Goal: Complete application form

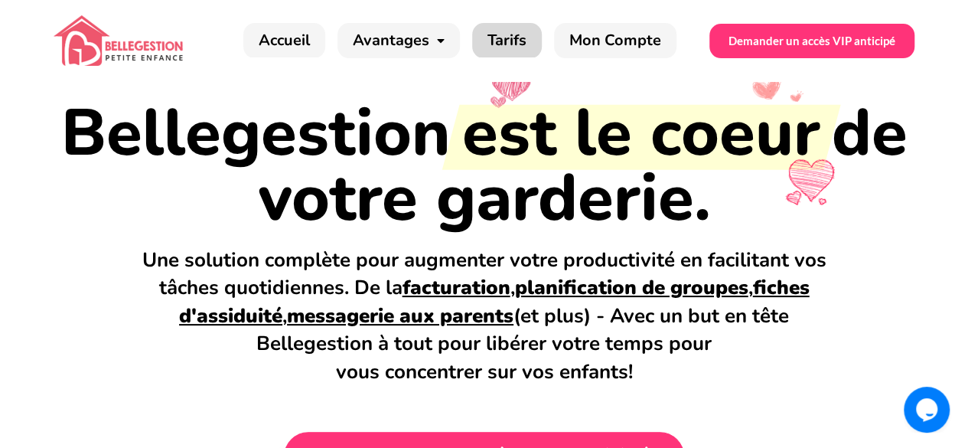
click at [514, 47] on link "Tarifs" at bounding box center [507, 40] width 70 height 35
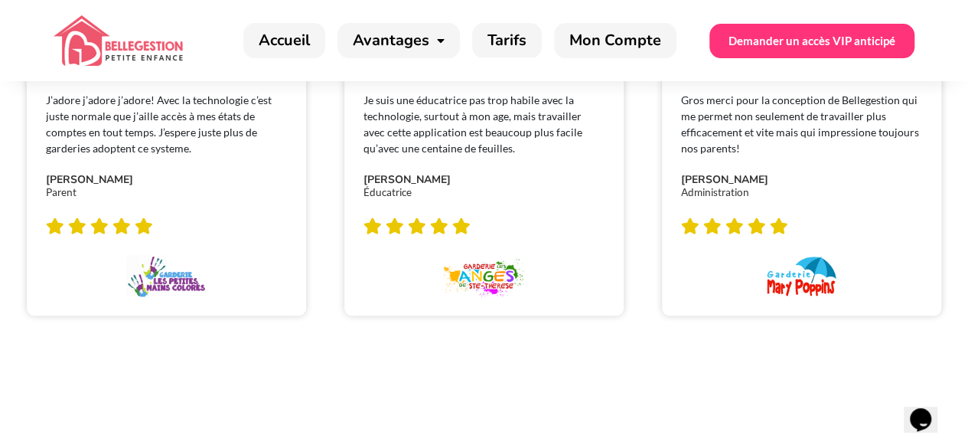
scroll to position [1156, 0]
click at [514, 47] on link "Tarifs" at bounding box center [507, 40] width 70 height 35
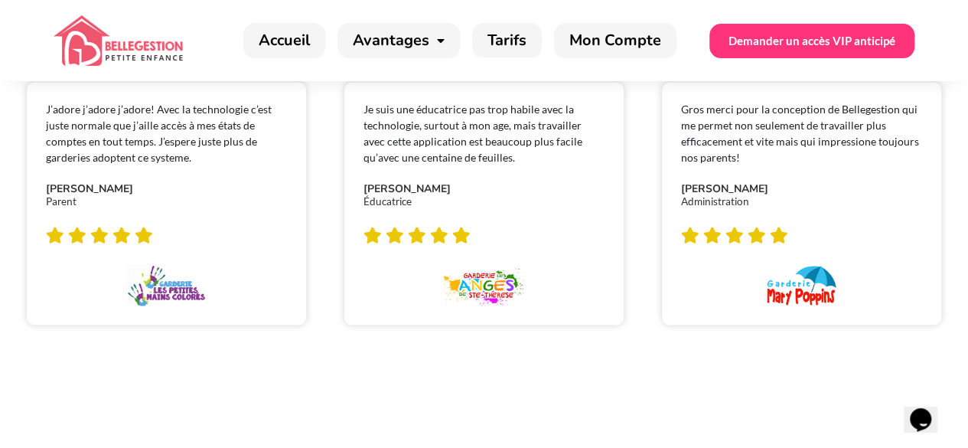
scroll to position [1026, 0]
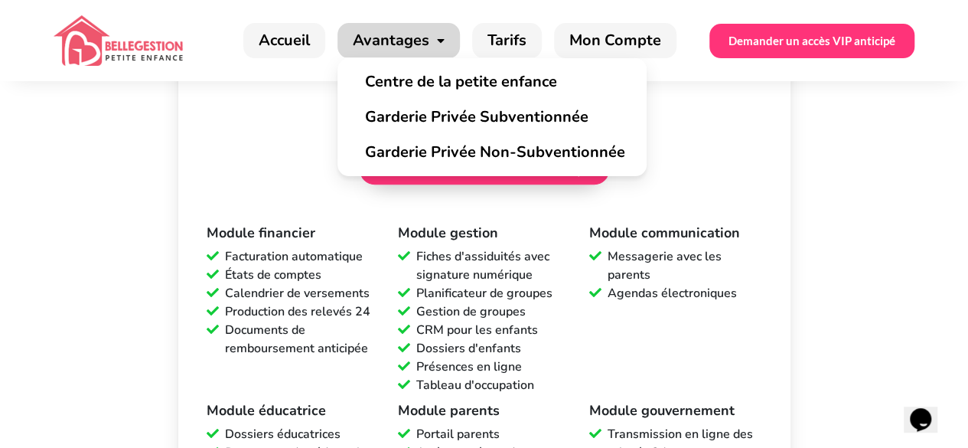
click at [444, 31] on span at bounding box center [436, 41] width 15 height 28
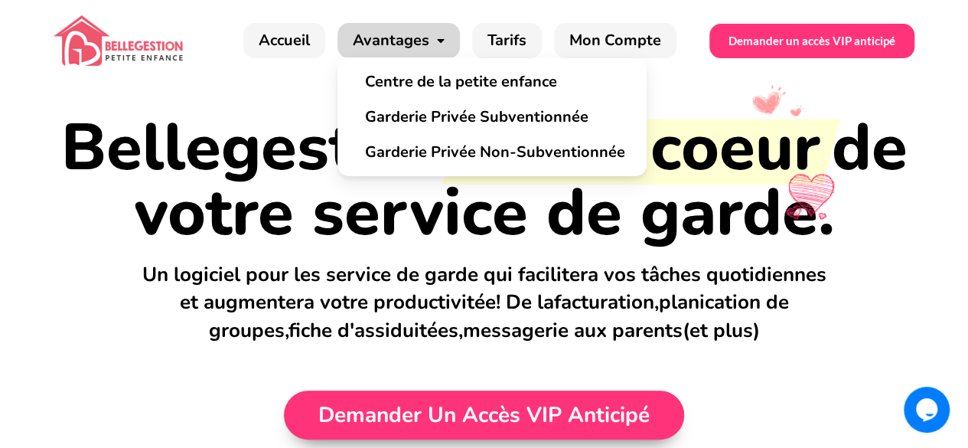
click at [445, 39] on span at bounding box center [436, 41] width 15 height 28
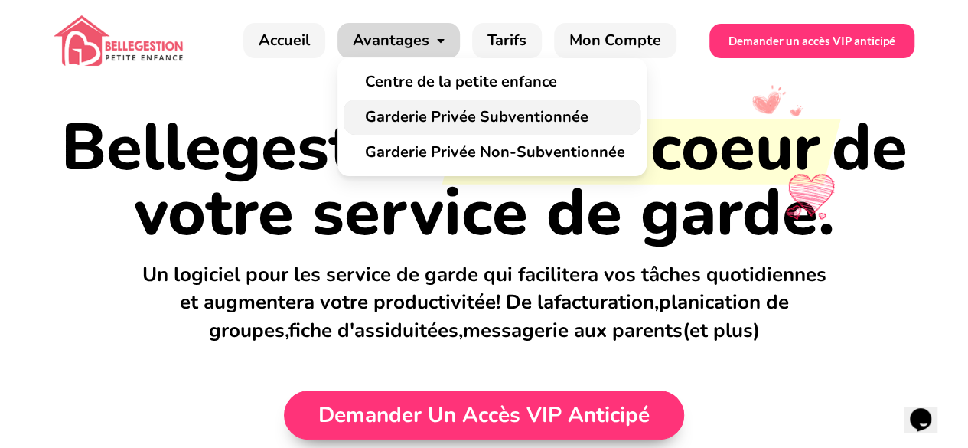
click at [449, 118] on link "Garderie Privée Subventionnée" at bounding box center [492, 117] width 297 height 35
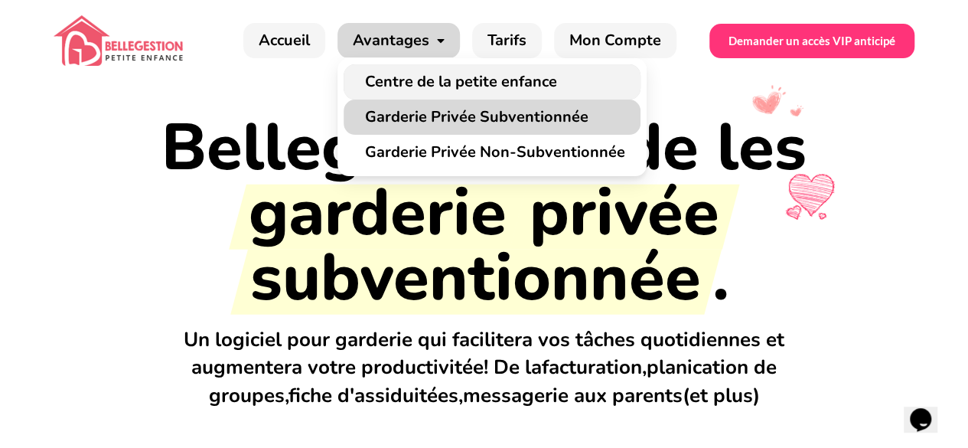
click at [452, 86] on link "Centre de la petite enfance" at bounding box center [492, 81] width 297 height 35
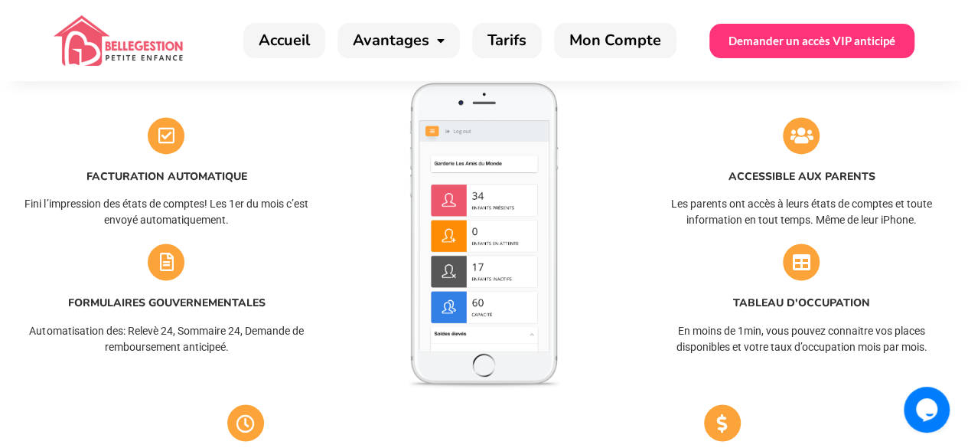
scroll to position [1125, 0]
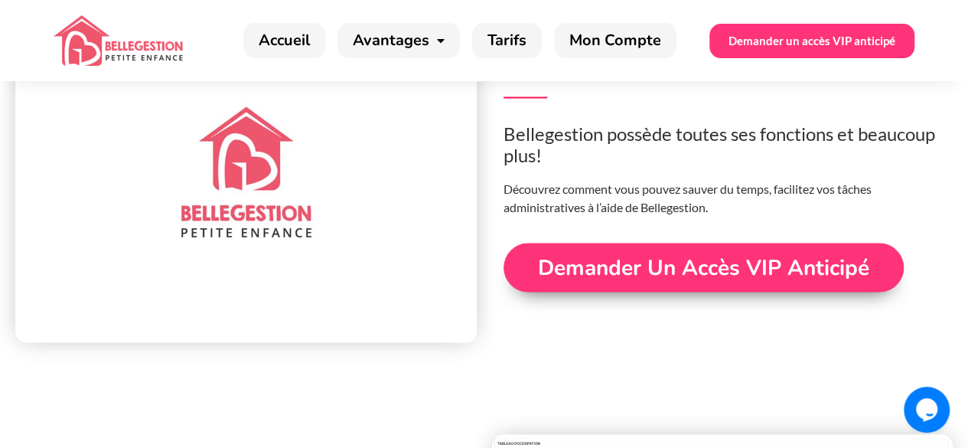
scroll to position [4179, 0]
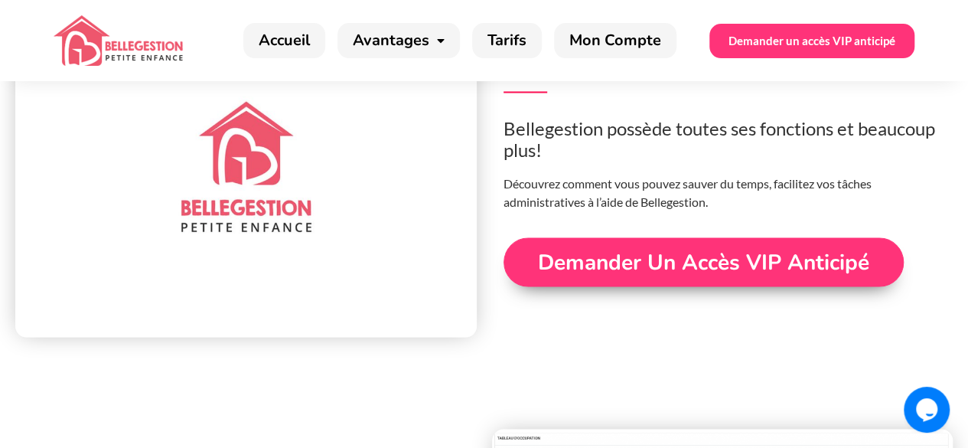
click at [792, 270] on span "Demander un accès VIP anticipé" at bounding box center [703, 261] width 331 height 21
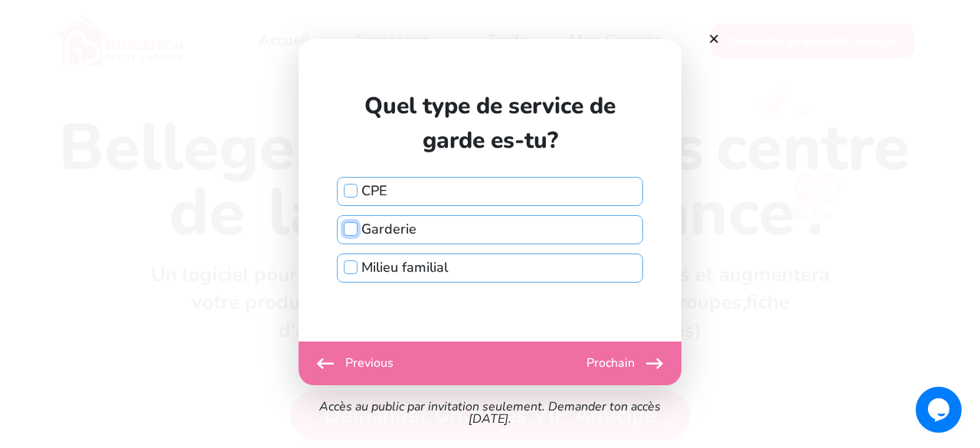
click at [352, 230] on input "Garderie" at bounding box center [351, 229] width 14 height 14
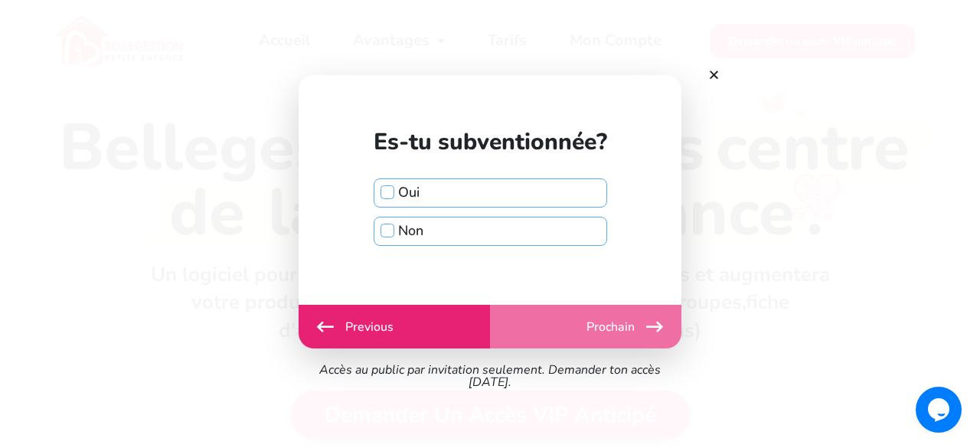
click at [606, 328] on div "Débuter Previous Prochain Envoyer" at bounding box center [490, 327] width 383 height 44
click at [389, 194] on input "Oui" at bounding box center [387, 192] width 14 height 14
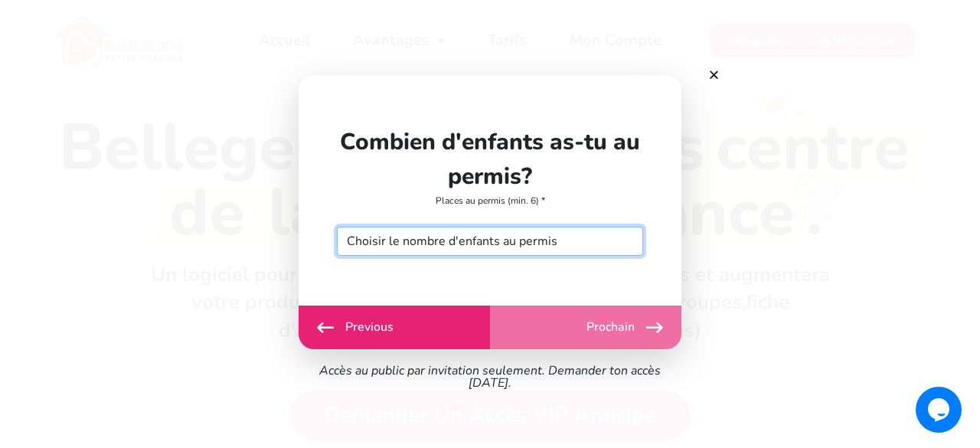
click at [514, 243] on select "Choisir le nombre d'enfants au permis 6 7 8 9 10 11 12 13 14 15 16 17 18 19 20 …" at bounding box center [490, 241] width 306 height 29
select select "40"
click at [337, 227] on select "Choisir le nombre d'enfants au permis 6 7 8 9 10 11 12 13 14 15 16 17 18 19 20 …" at bounding box center [490, 241] width 306 height 29
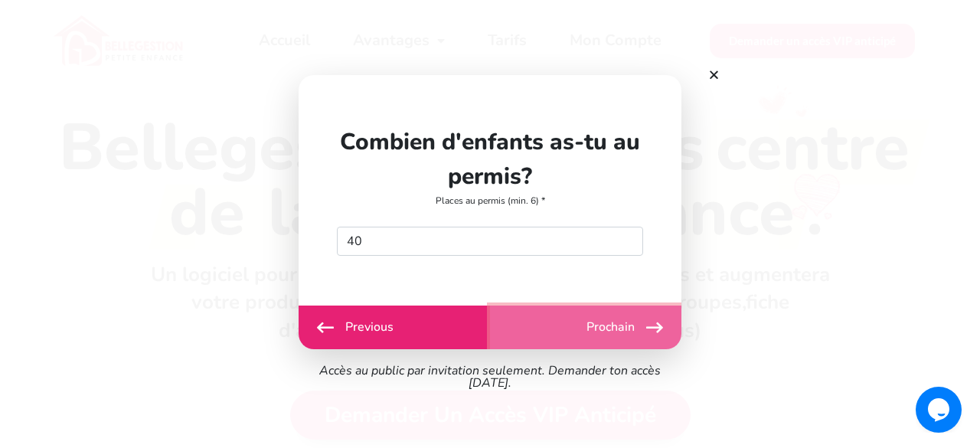
click at [599, 325] on button "Prochain" at bounding box center [585, 327] width 191 height 44
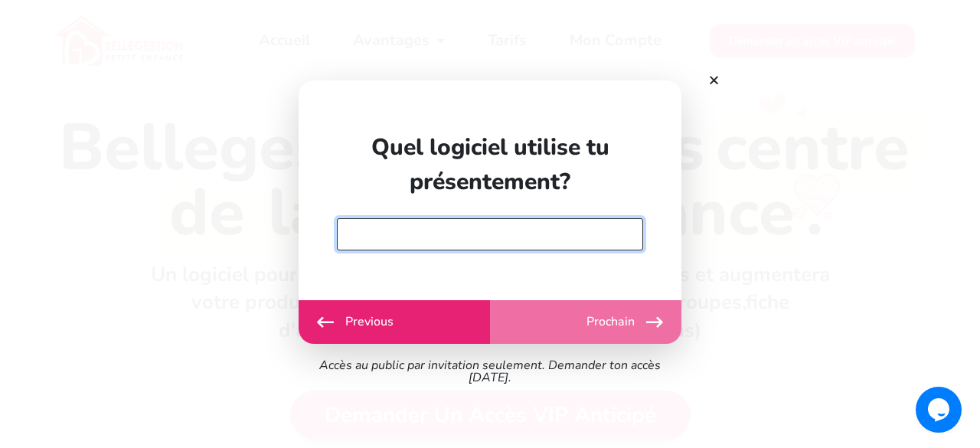
click at [602, 240] on input "text" at bounding box center [490, 234] width 306 height 32
type input "non"
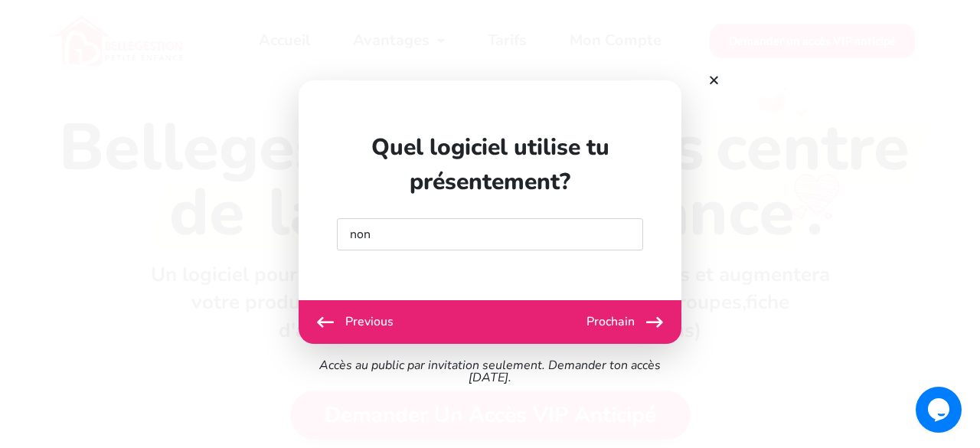
click at [630, 321] on div "Débuter Previous Prochain Envoyer" at bounding box center [490, 322] width 383 height 44
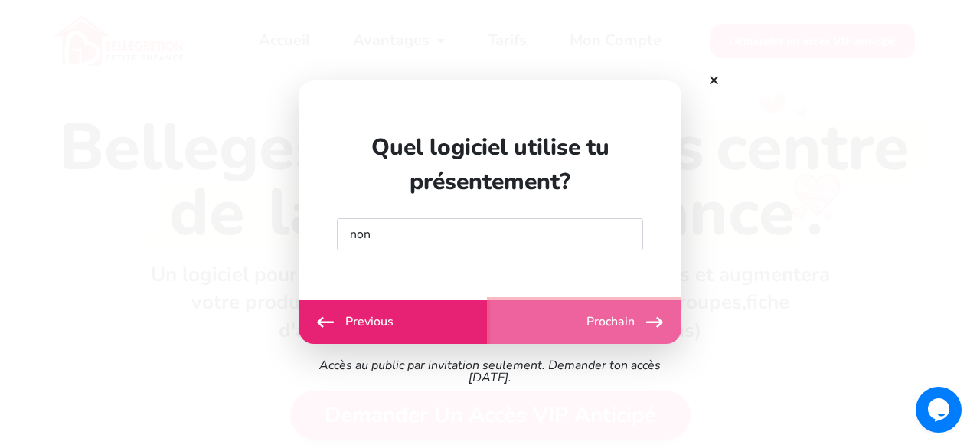
click at [659, 321] on icon "button" at bounding box center [654, 321] width 17 height 19
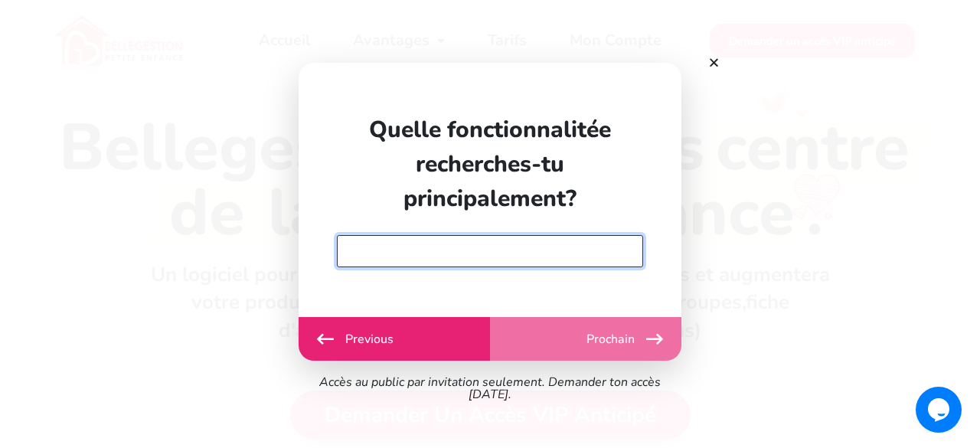
click at [605, 242] on input "text" at bounding box center [490, 251] width 306 height 32
type input "gestion de service de garder, tableu d occupation"
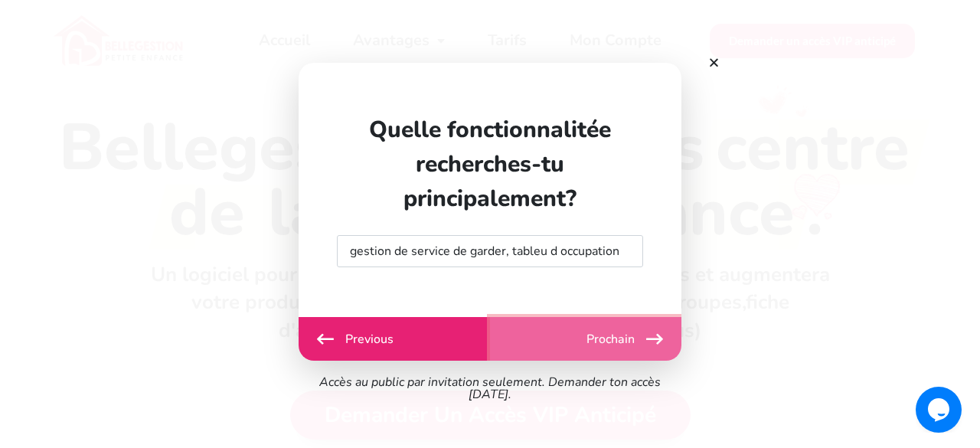
click at [605, 346] on button "Prochain" at bounding box center [585, 339] width 191 height 44
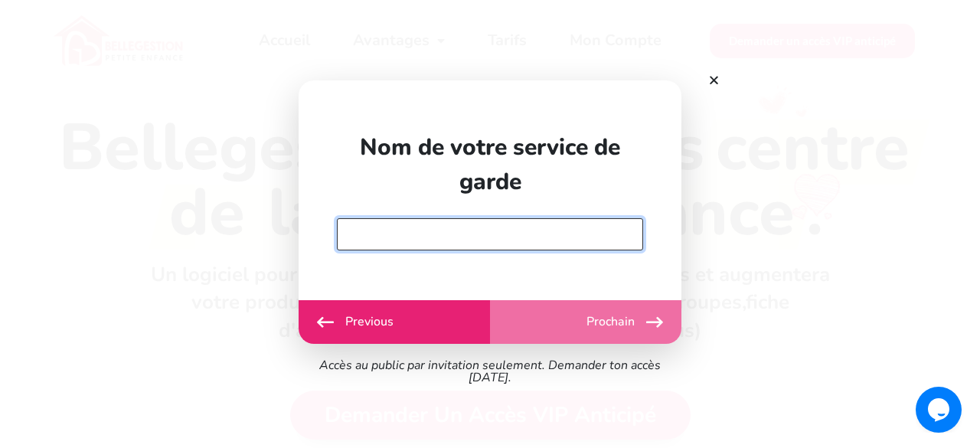
click at [584, 237] on input "text" at bounding box center [490, 234] width 306 height 32
type input "les jolis canards"
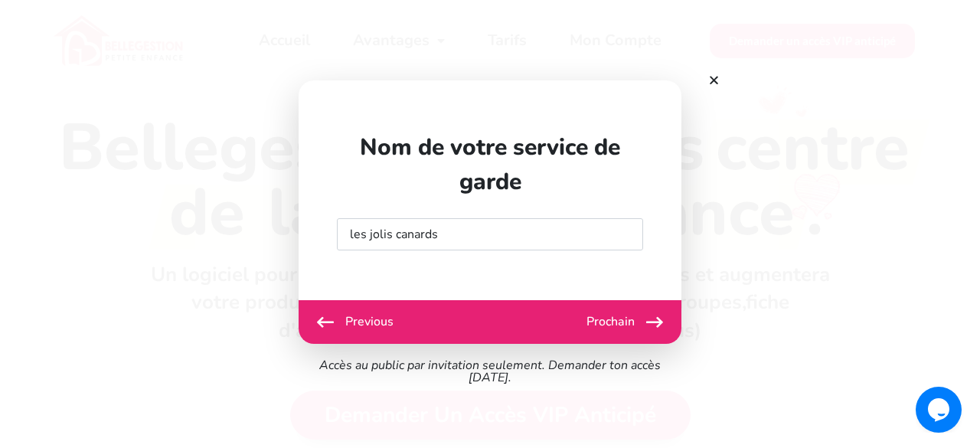
click at [617, 327] on div "Débuter Previous Prochain Envoyer" at bounding box center [490, 322] width 383 height 44
click at [617, 327] on button "Prochain" at bounding box center [585, 322] width 191 height 44
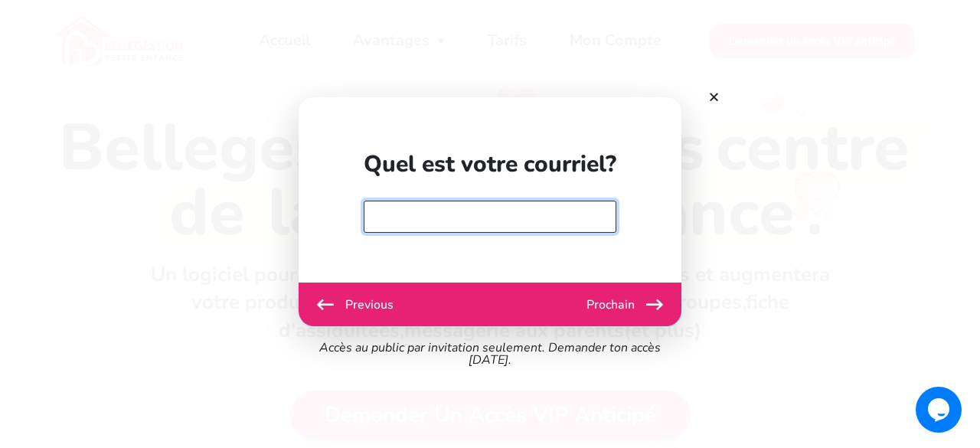
click at [583, 221] on input "email" at bounding box center [490, 217] width 253 height 32
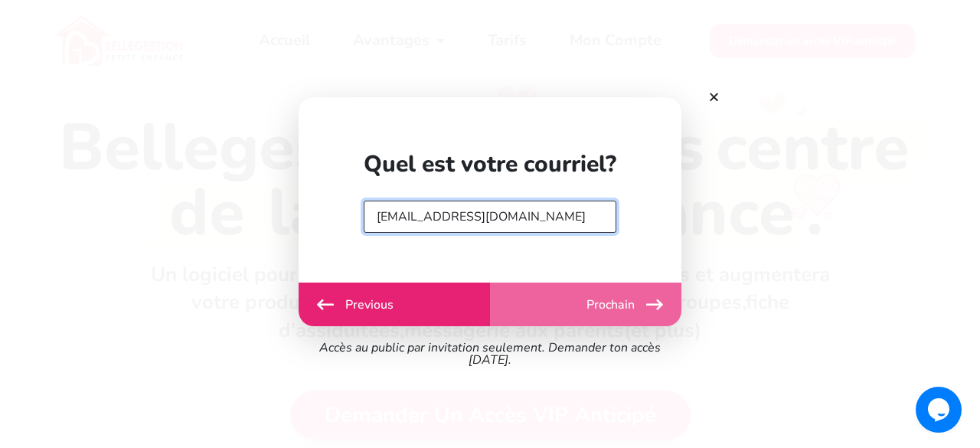
type input "[EMAIL_ADDRESS][DOMAIN_NAME]"
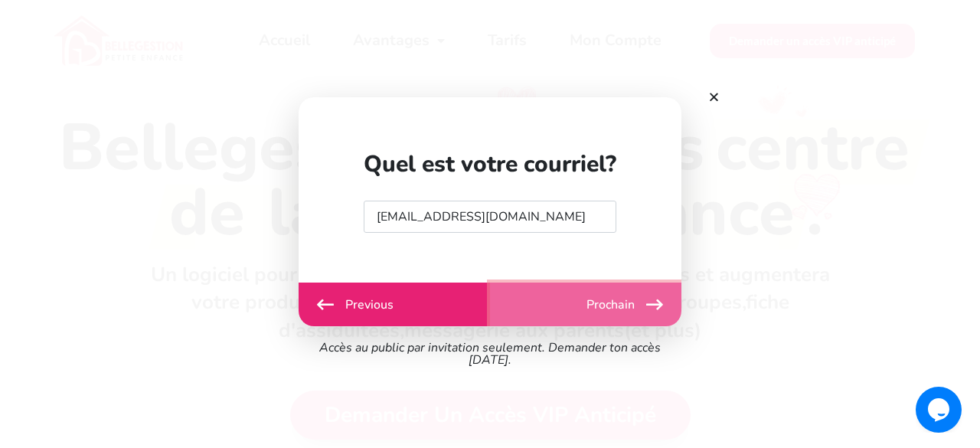
click at [598, 304] on button "Prochain" at bounding box center [585, 304] width 191 height 44
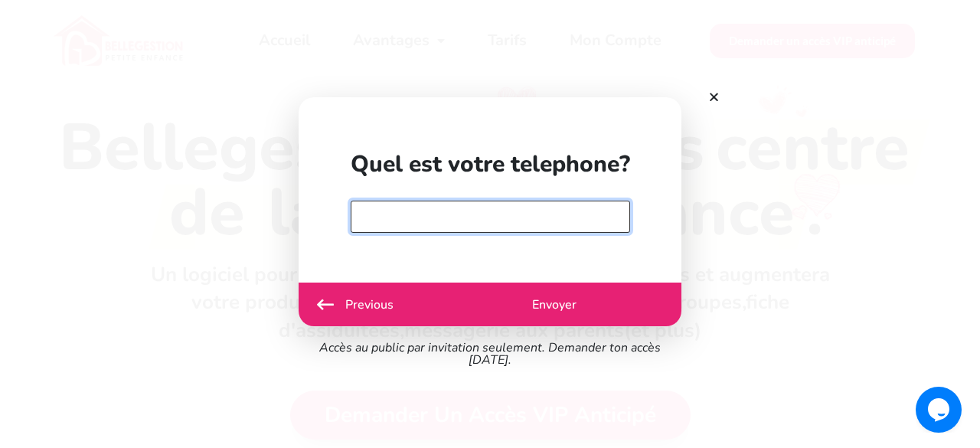
click at [588, 223] on input "text" at bounding box center [490, 217] width 279 height 32
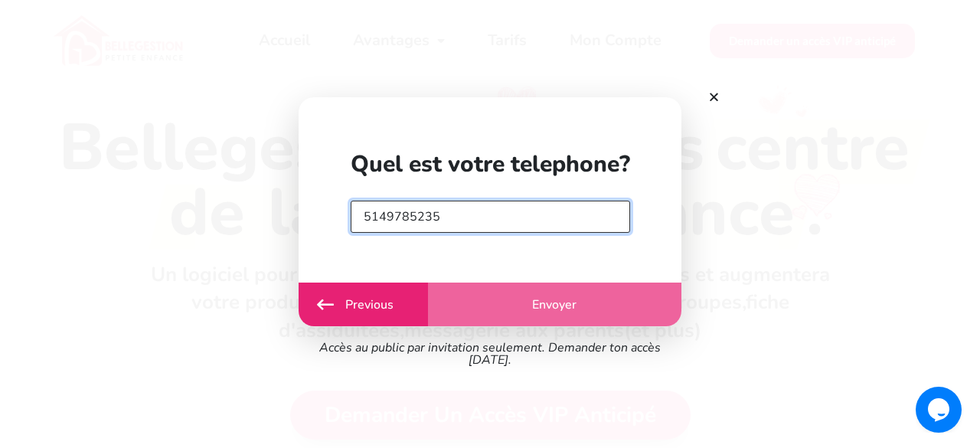
type input "5149785235"
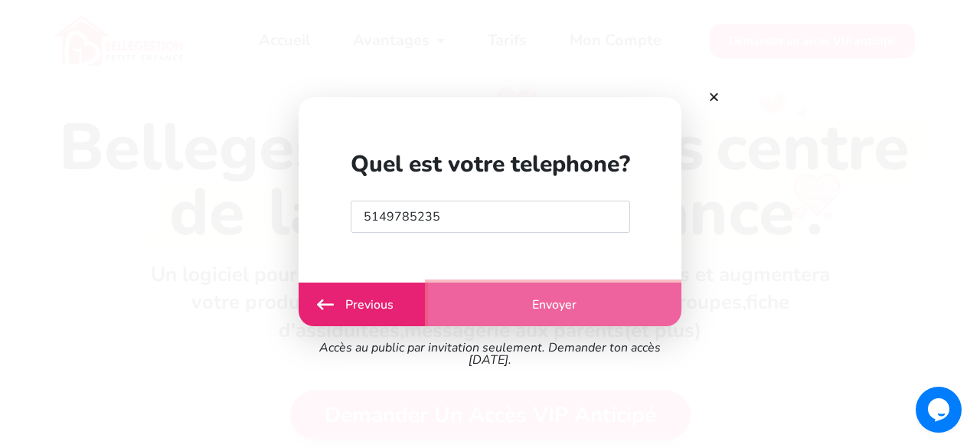
click at [558, 321] on button "Envoyer" at bounding box center [554, 304] width 253 height 44
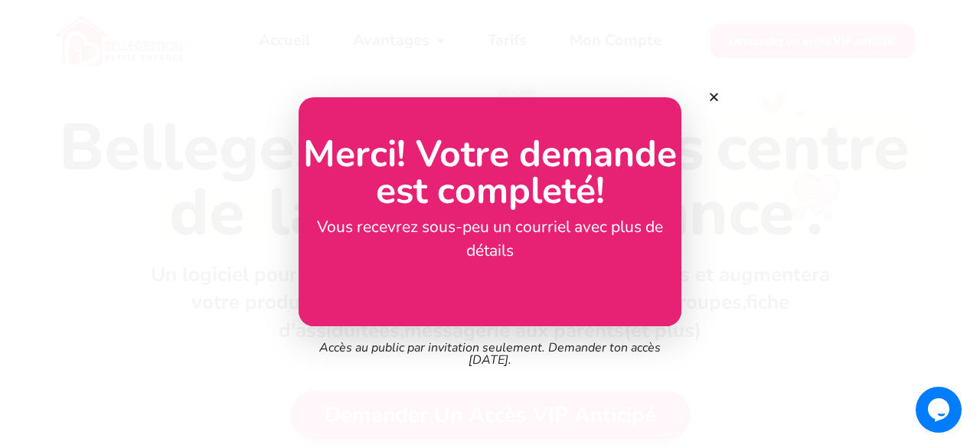
click at [182, 126] on div "Bellegestion - Tarifs Quel type de service de garde es-tu? CPE [GEOGRAPHIC_DATA…" at bounding box center [490, 224] width 980 height 448
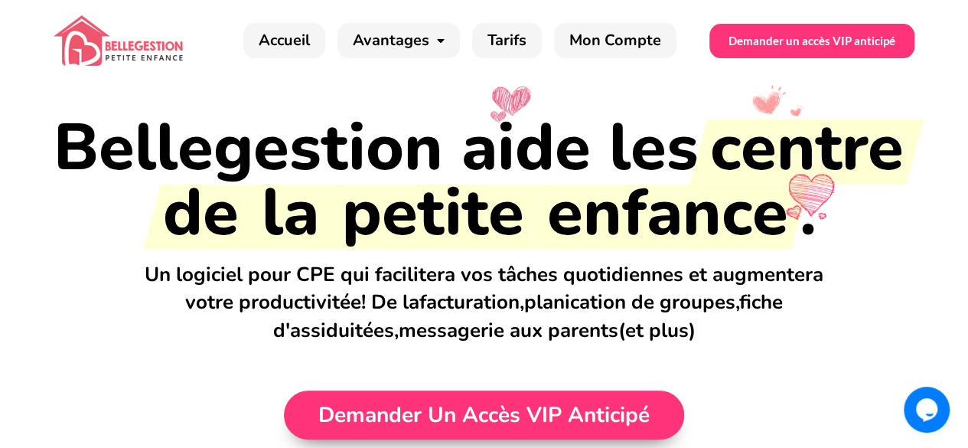
scroll to position [2, 0]
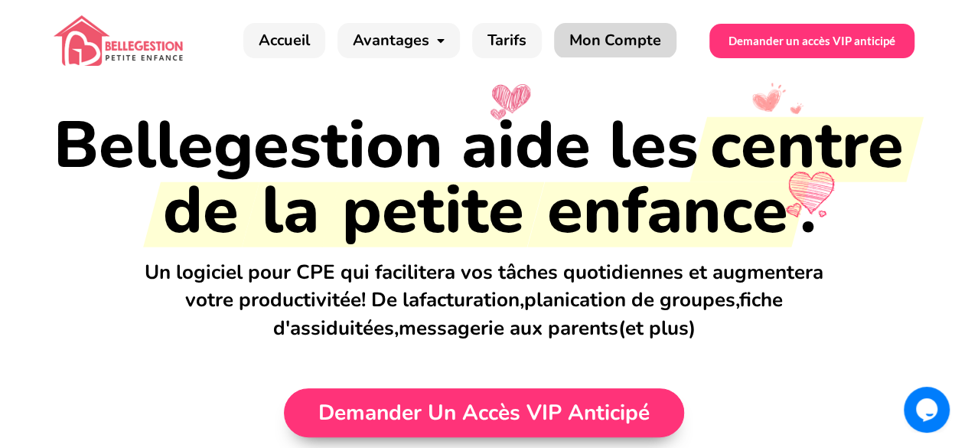
click at [606, 44] on link "Mon Compte" at bounding box center [615, 40] width 122 height 35
